Goal: Task Accomplishment & Management: Manage account settings

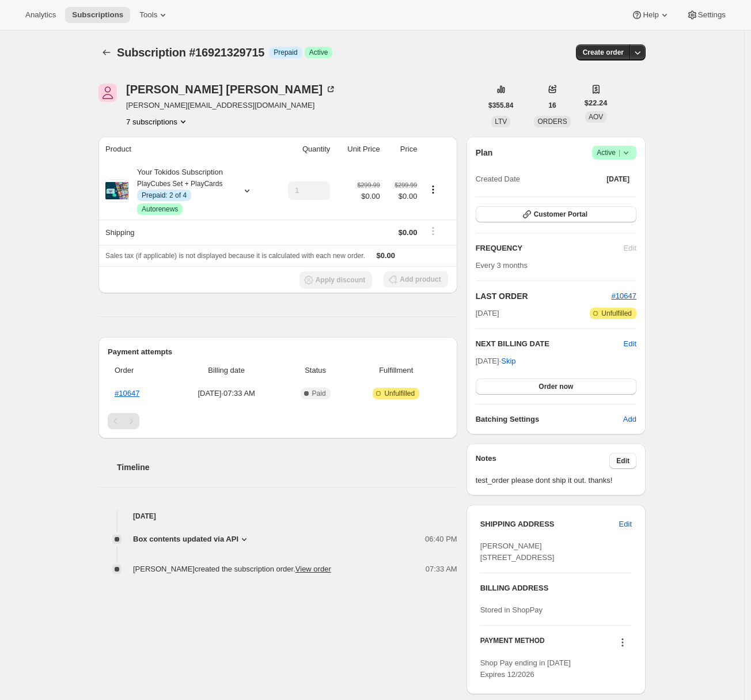
click at [43, 192] on div "Subscription #16921329715. This page is ready Subscription #16921329715 Info Pr…" at bounding box center [372, 385] width 744 height 708
drag, startPoint x: 37, startPoint y: 195, endPoint x: 49, endPoint y: 208, distance: 17.6
click at [37, 195] on div "Subscription #16921329715. This page is ready Subscription #16921329715 Info Pr…" at bounding box center [372, 385] width 744 height 708
click at [64, 258] on div "Subscription #16921329715. This page is ready Subscription #16921329715 Info Pr…" at bounding box center [372, 385] width 744 height 708
click at [33, 258] on div "Subscription #16921329715. This page is ready Subscription #16921329715 Info Pr…" at bounding box center [372, 385] width 744 height 708
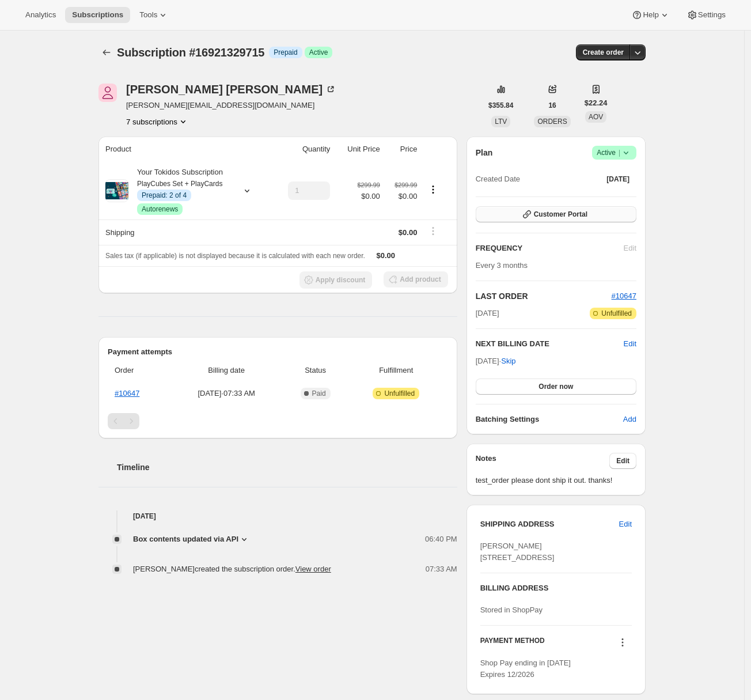
click at [592, 221] on button "Customer Portal" at bounding box center [556, 214] width 161 height 16
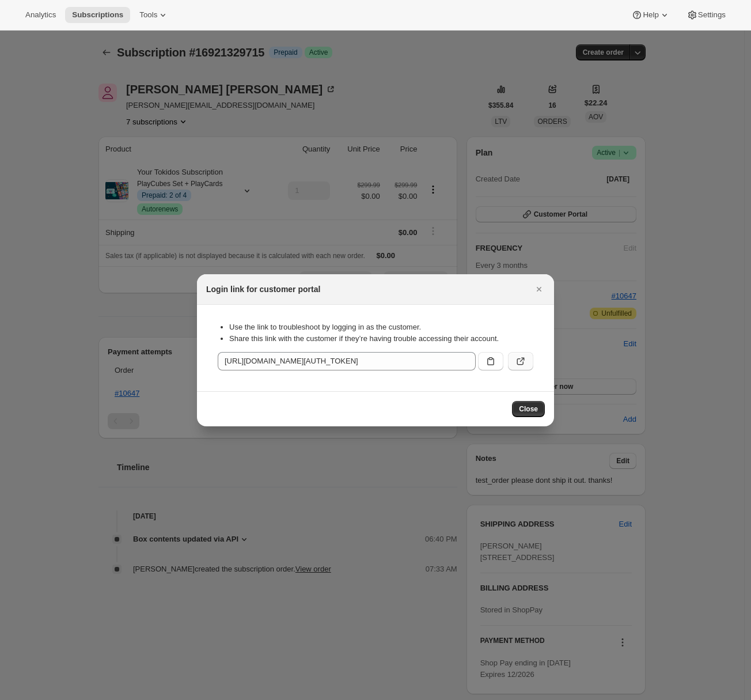
click at [525, 361] on icon ":r1f:" at bounding box center [521, 361] width 12 height 12
click at [539, 288] on icon "Close" at bounding box center [540, 289] width 12 height 12
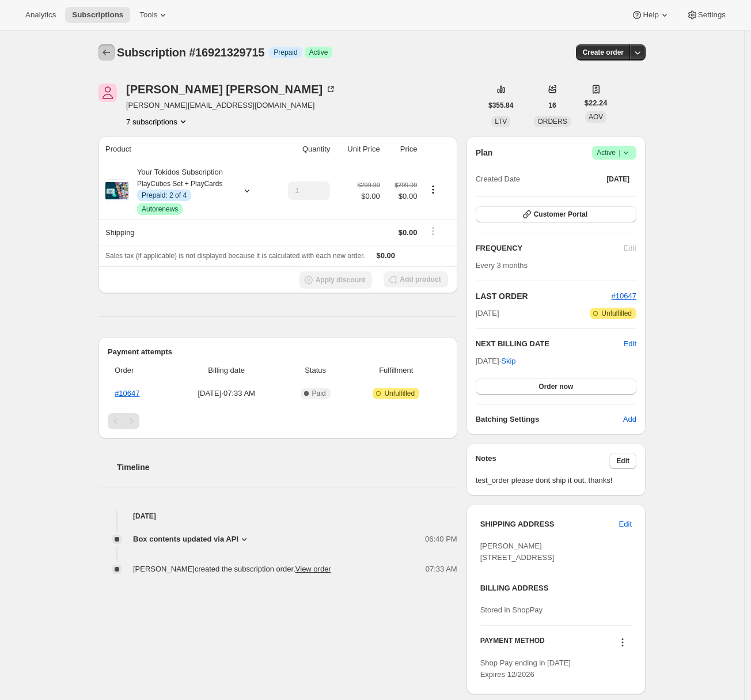
click at [108, 56] on icon "Subscriptions" at bounding box center [107, 53] width 12 height 12
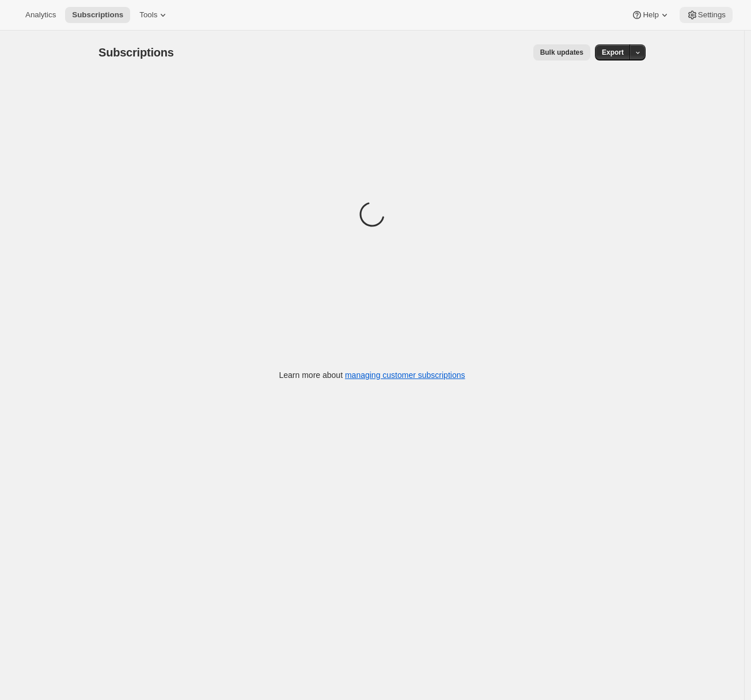
click at [708, 16] on span "Settings" at bounding box center [712, 14] width 28 height 9
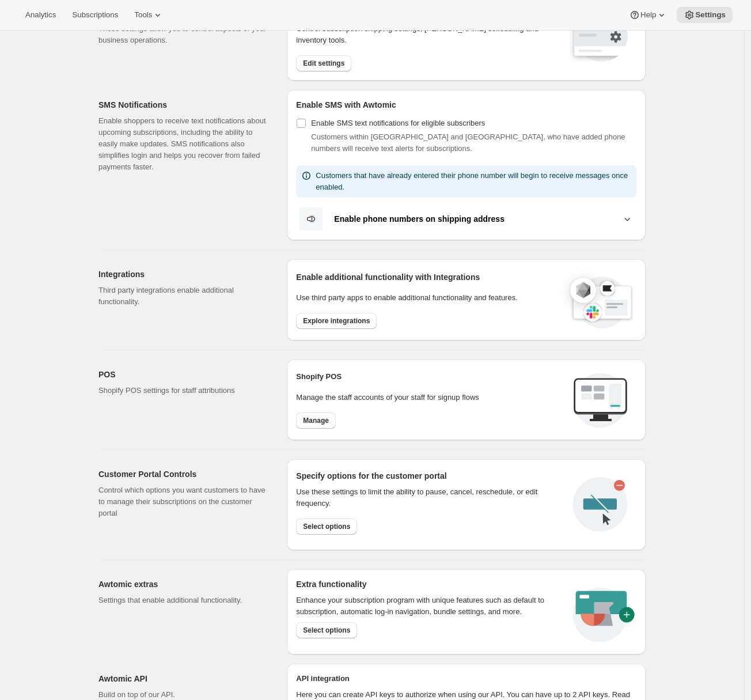
scroll to position [225, 0]
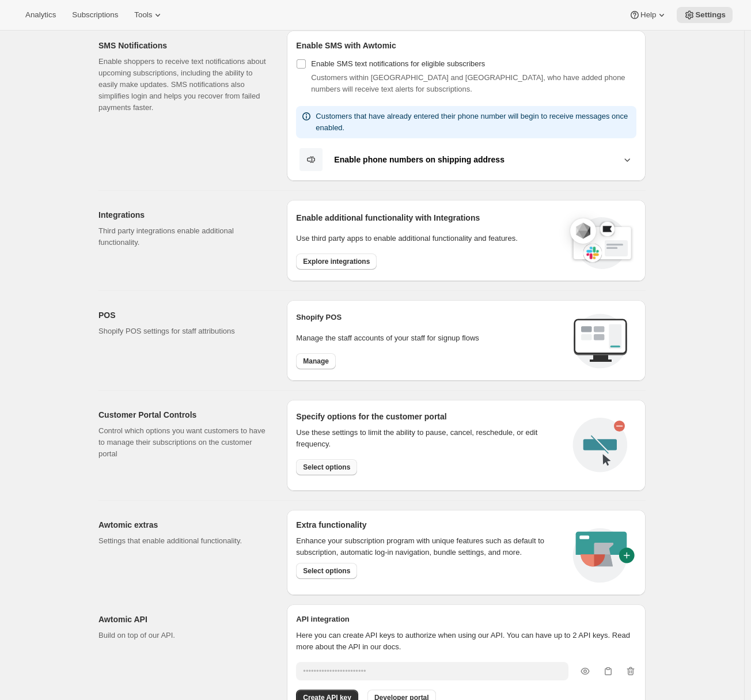
click at [335, 466] on span "Select options" at bounding box center [326, 467] width 47 height 9
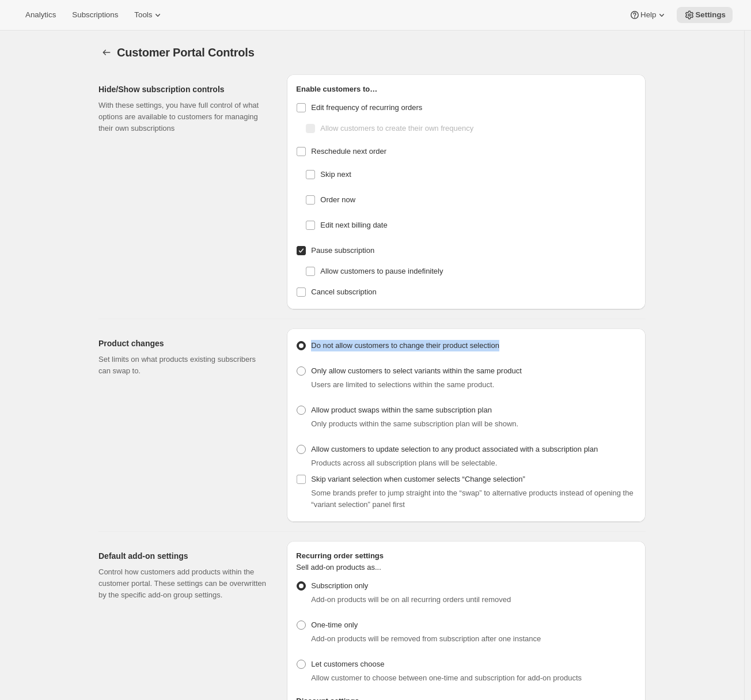
drag, startPoint x: 532, startPoint y: 349, endPoint x: 313, endPoint y: 350, distance: 219.5
click at [313, 350] on div "Do not allow customers to change their product selection" at bounding box center [466, 346] width 341 height 16
click at [251, 407] on div "Product changes Set limits on what products existing subscribers can swap to." at bounding box center [188, 425] width 179 height 194
click at [301, 408] on span at bounding box center [301, 410] width 9 height 9
click at [297, 406] on input "Allow product swaps within the same subscription plan" at bounding box center [297, 406] width 1 height 1
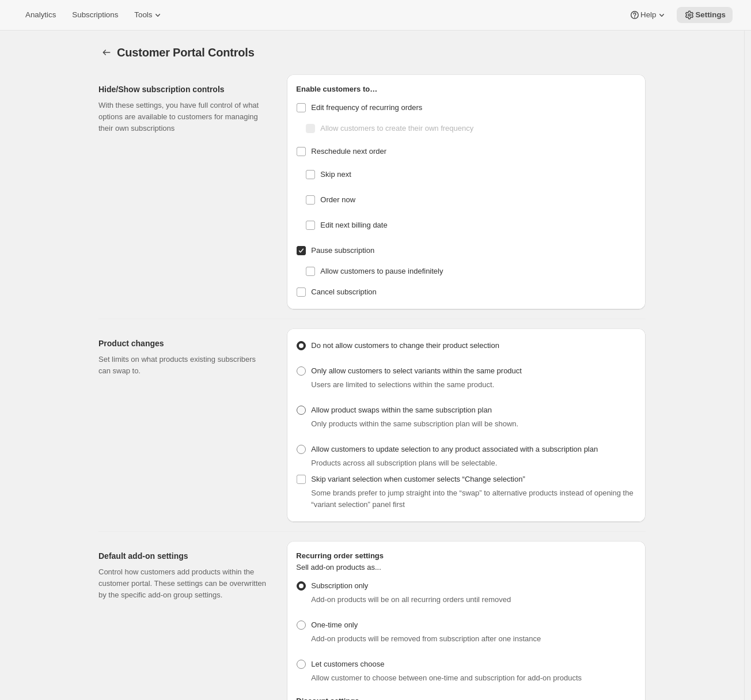
radio input "true"
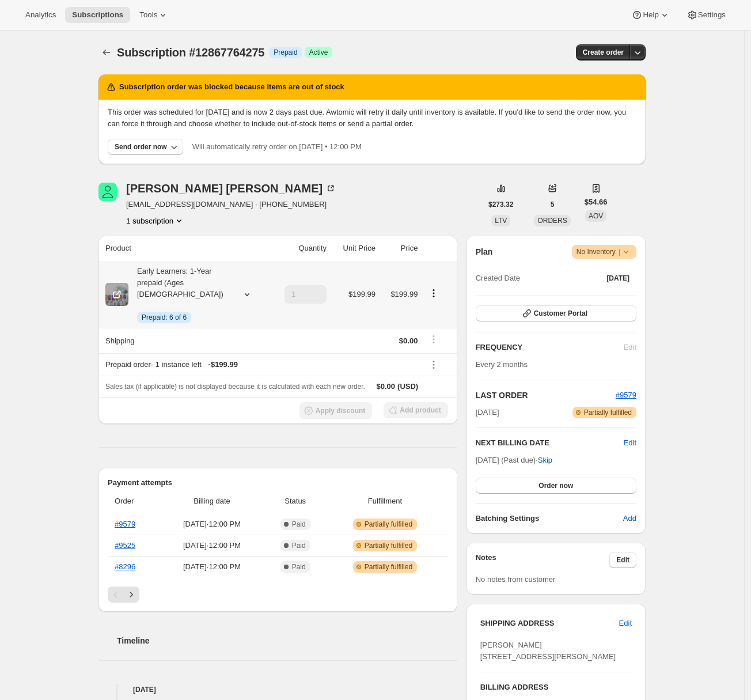
click at [253, 289] on icon at bounding box center [247, 295] width 12 height 12
click at [36, 308] on div "Subscription #12867764275. This page is ready Subscription #12867764275 Info Pr…" at bounding box center [372, 553] width 744 height 1044
click at [602, 311] on button "Customer Portal" at bounding box center [556, 313] width 161 height 16
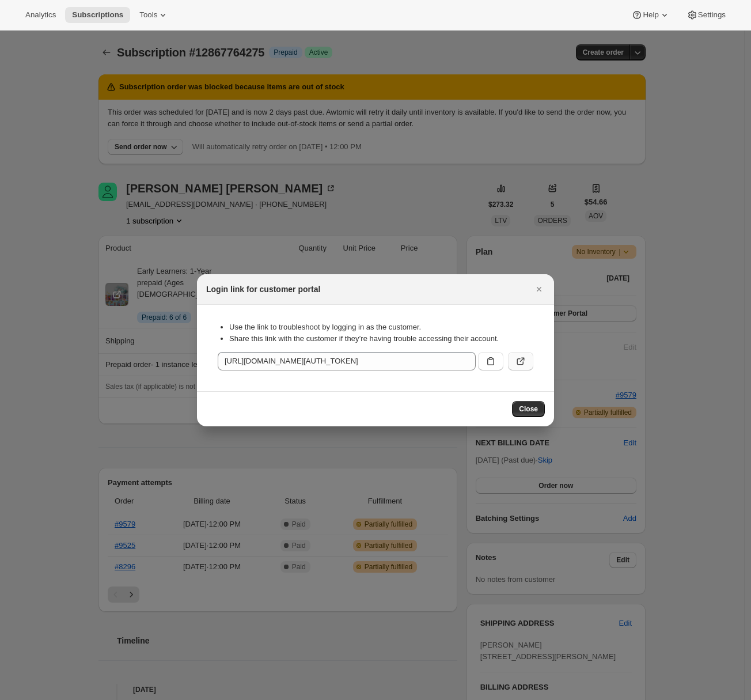
click at [527, 360] on button ":r1l:" at bounding box center [520, 361] width 25 height 18
